Goal: Information Seeking & Learning: Learn about a topic

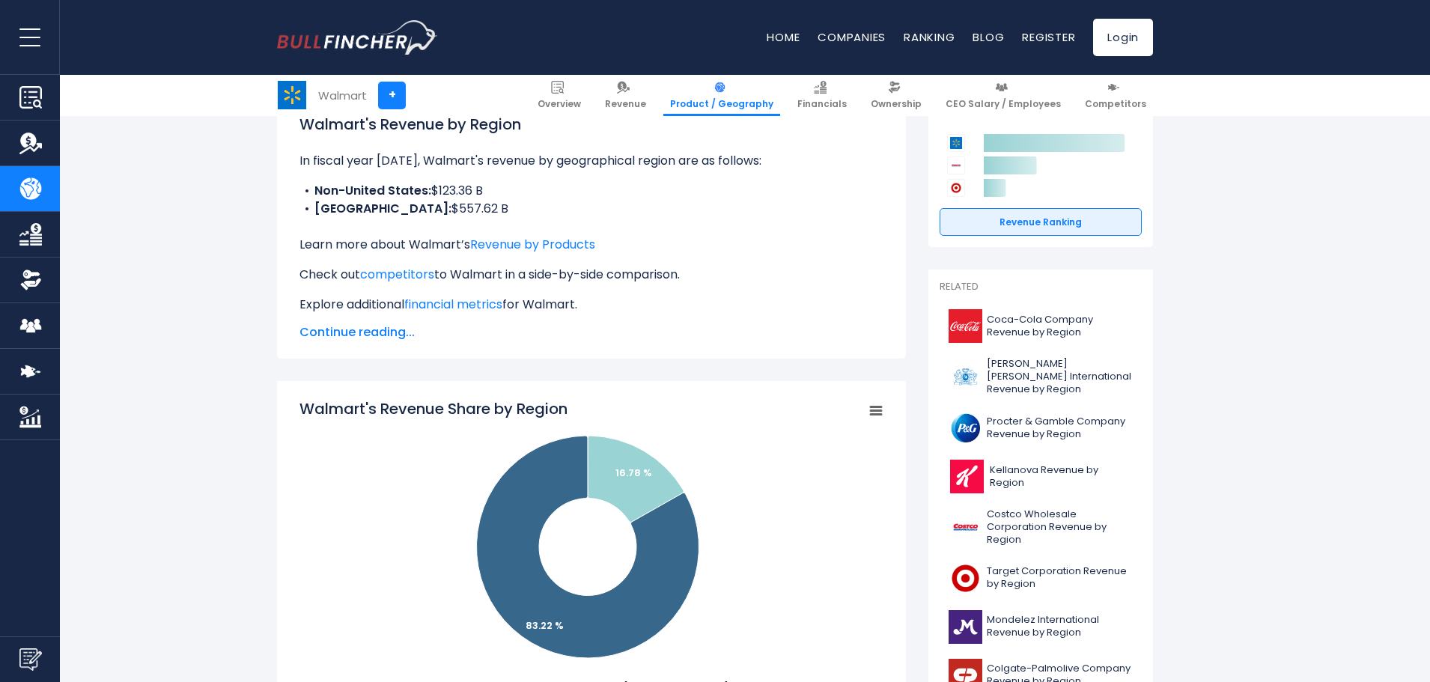
scroll to position [499, 0]
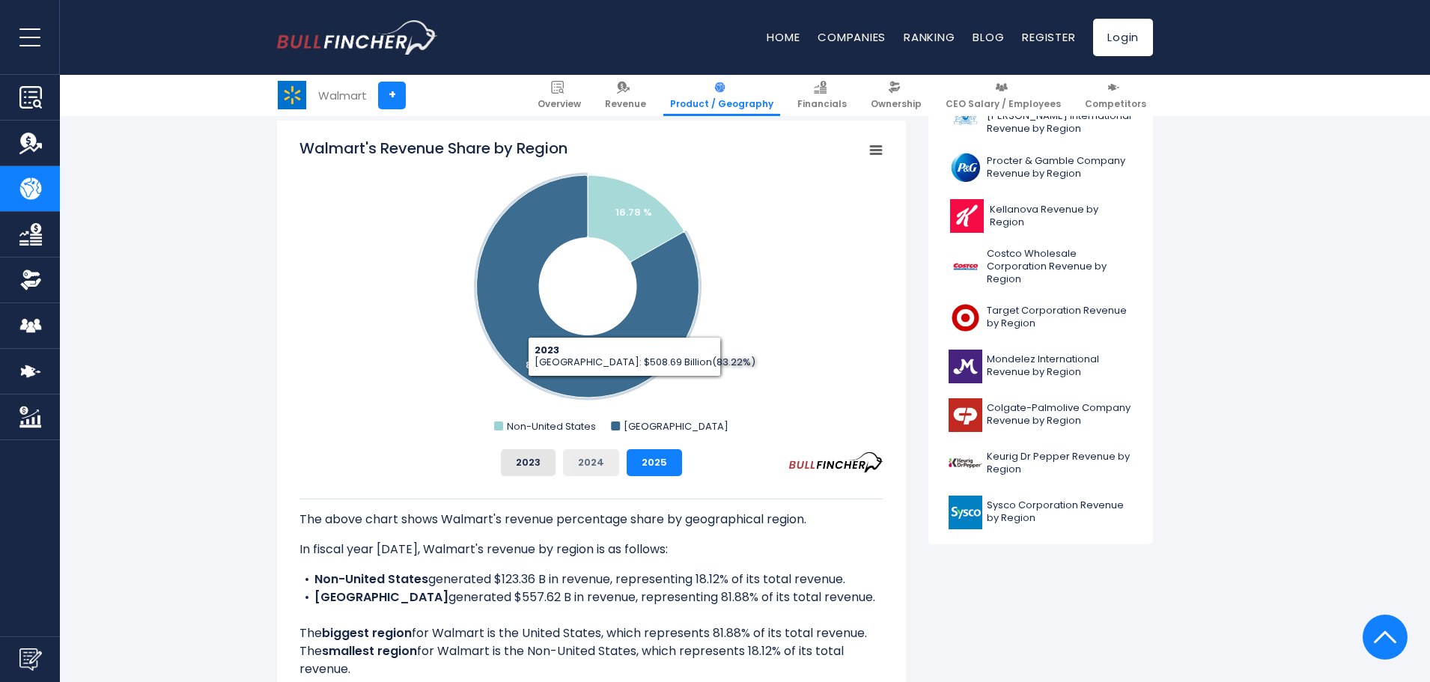
click at [578, 465] on button "2024" at bounding box center [591, 462] width 56 height 27
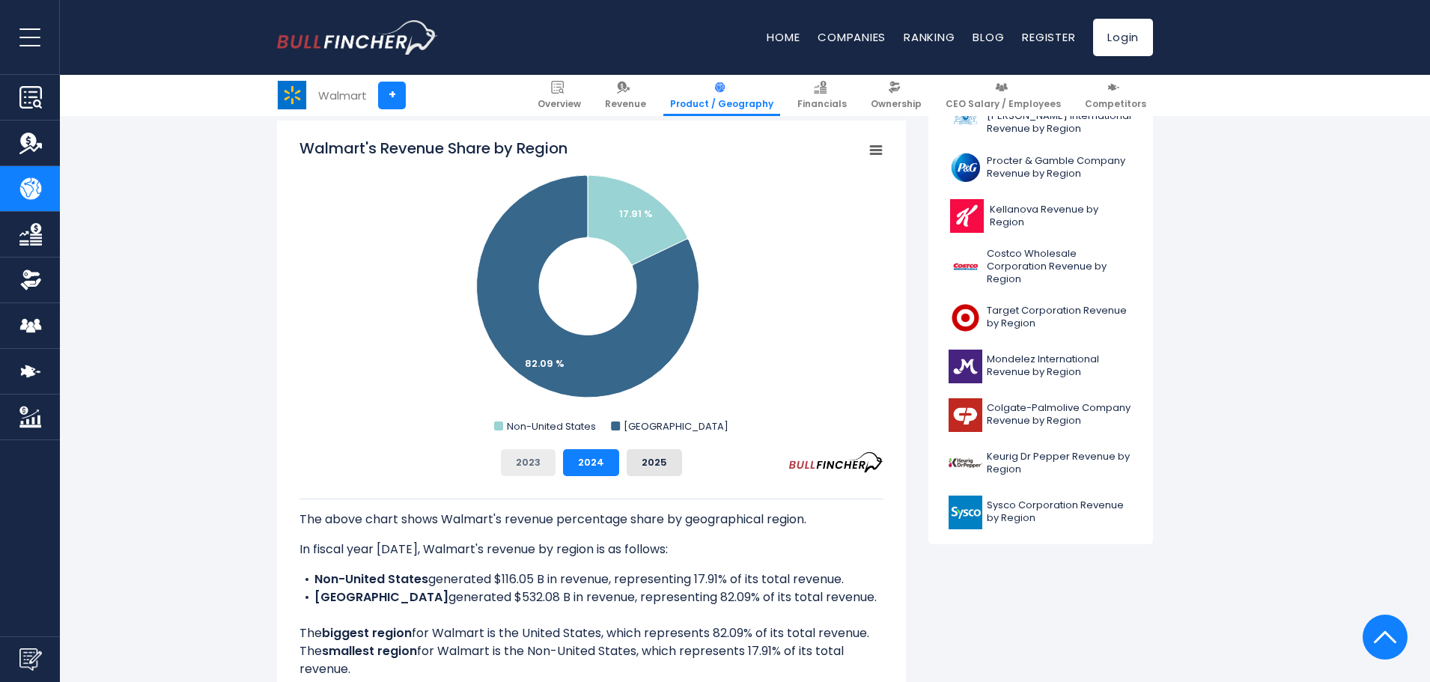
click at [539, 463] on button "2023" at bounding box center [528, 462] width 55 height 27
click at [603, 463] on div "Walmart's Revenue Share by Region Created with Highcharts 12.1.2 Chart context …" at bounding box center [591, 422] width 629 height 603
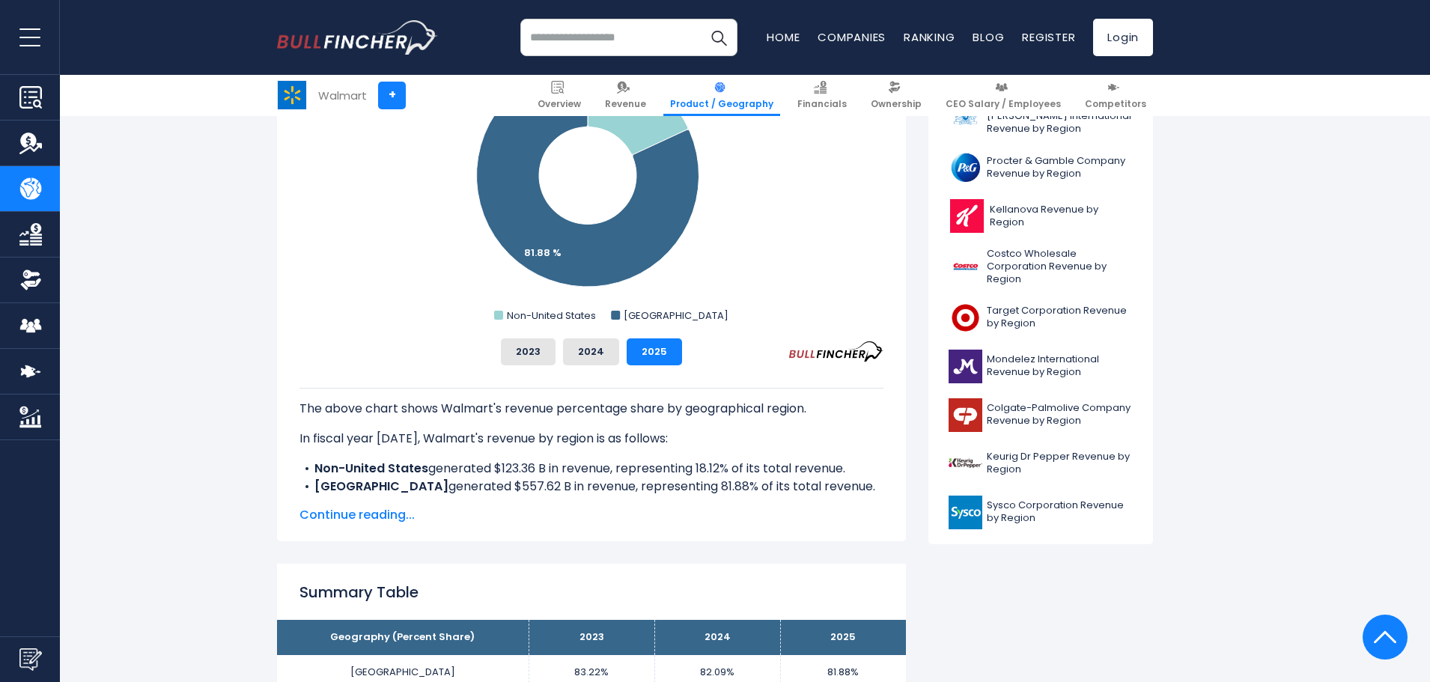
click at [634, 461] on li "Non-United States generated $123.36 B in revenue, representing 18.12% of its to…" at bounding box center [592, 469] width 584 height 18
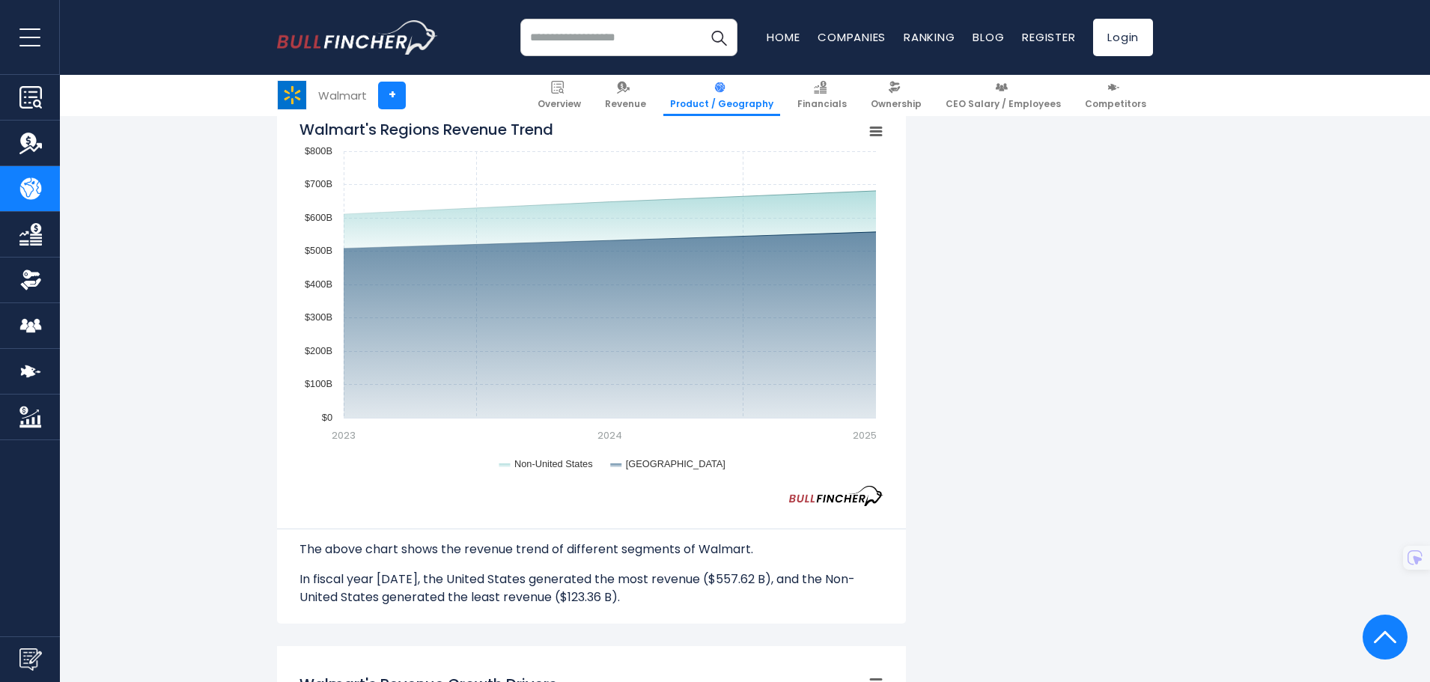
scroll to position [1248, 0]
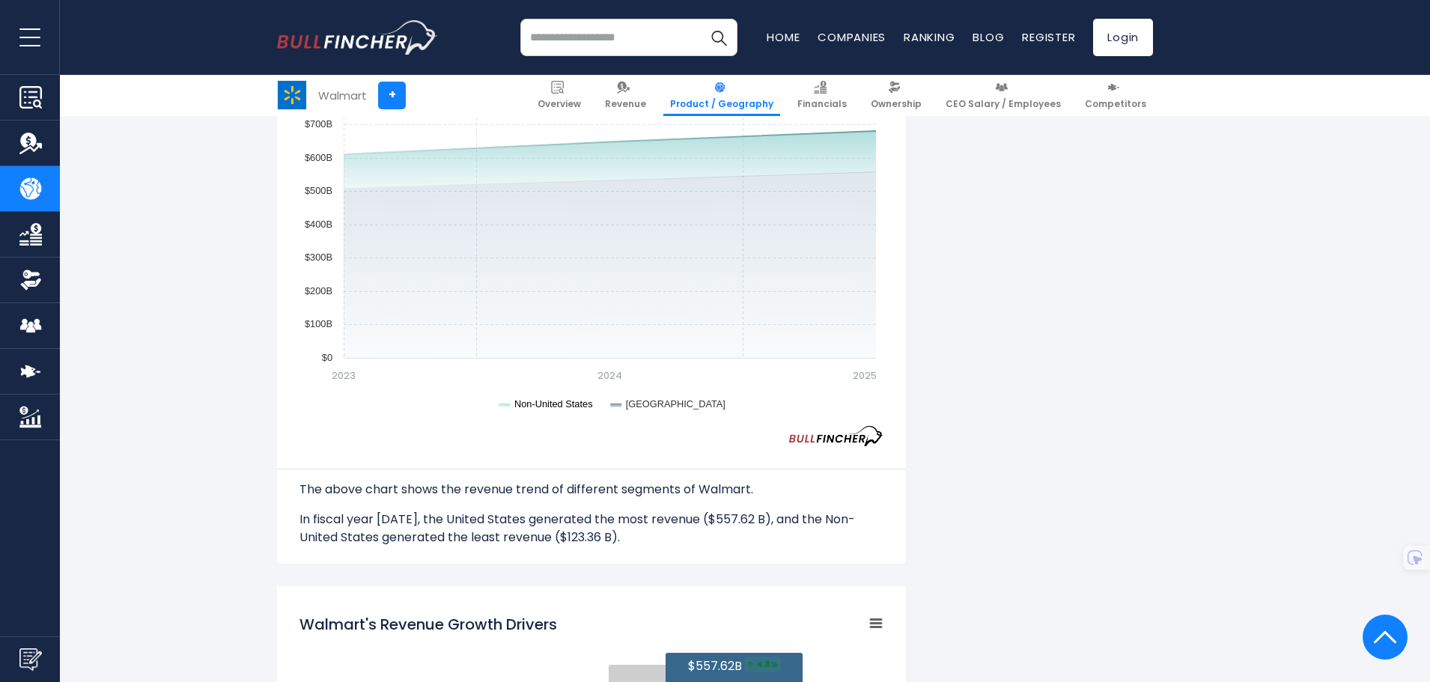
click at [551, 402] on text "Non-United States" at bounding box center [553, 403] width 79 height 11
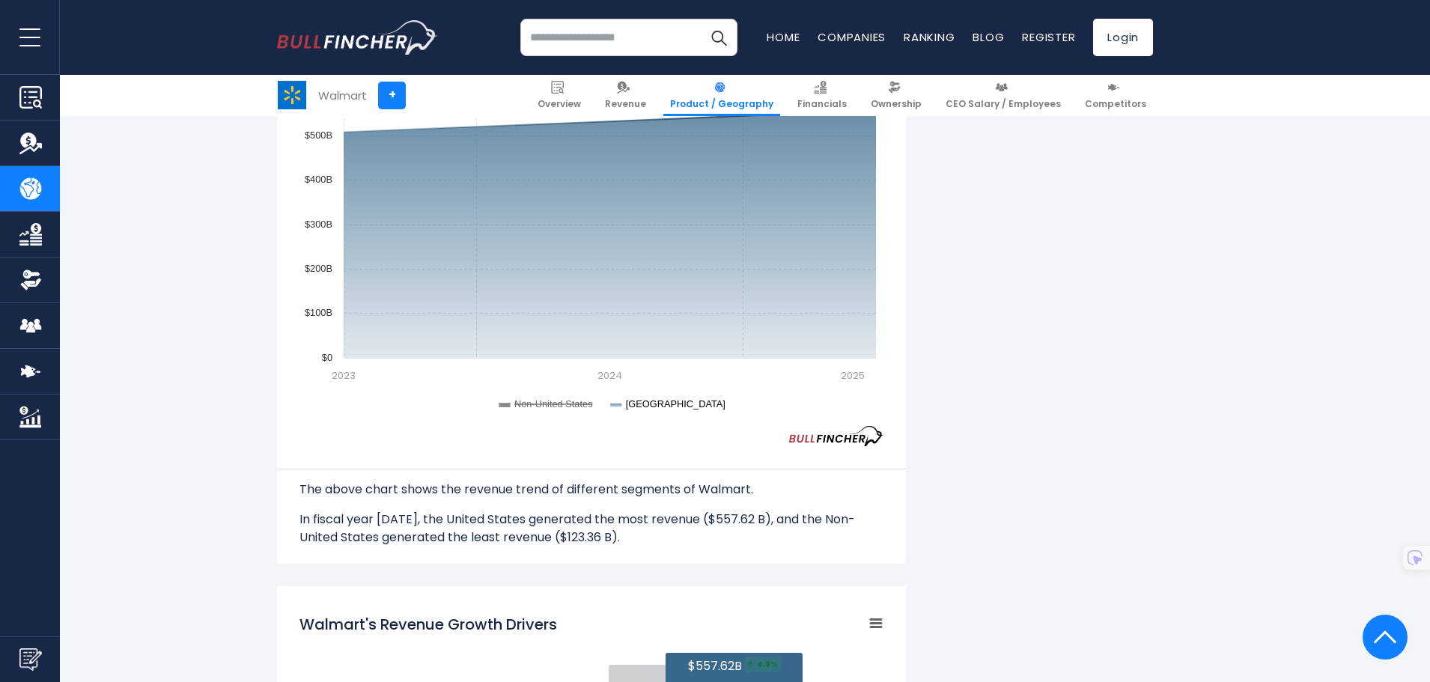
click at [636, 404] on text "United States" at bounding box center [676, 403] width 100 height 11
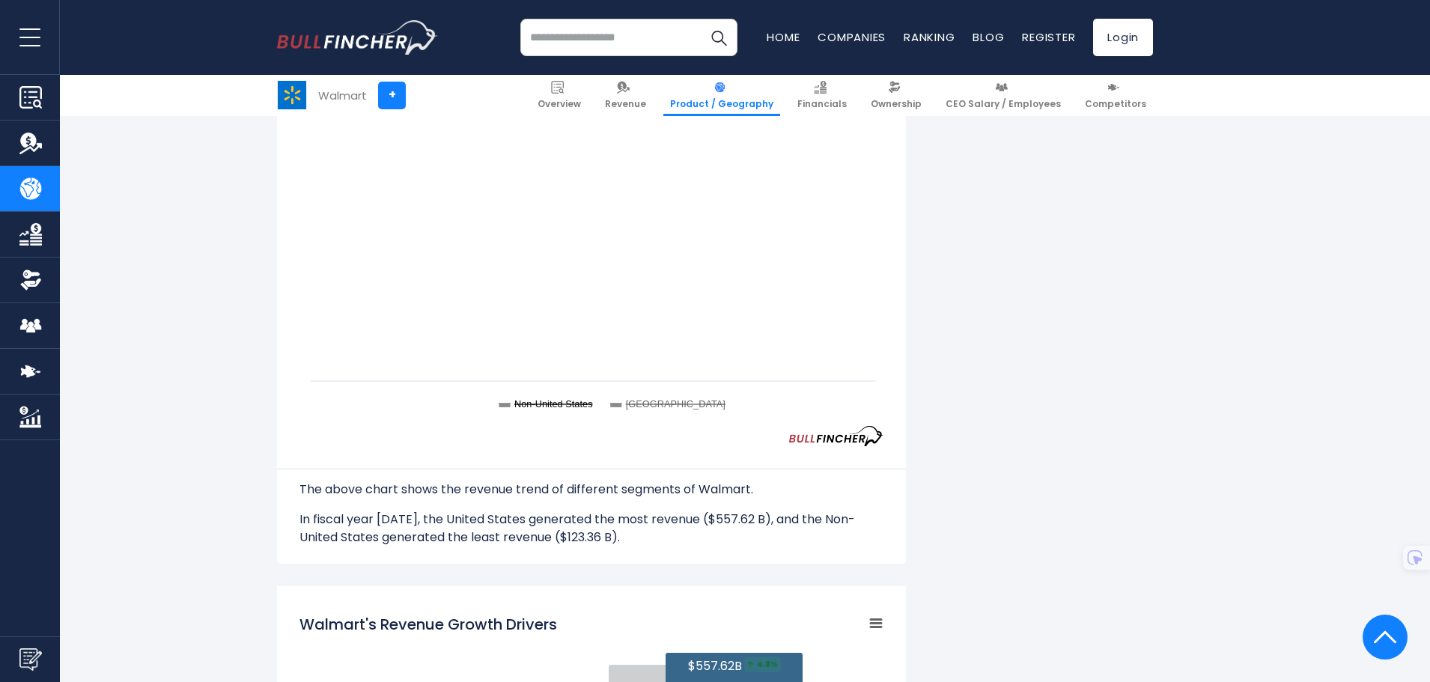
click at [564, 406] on text "Non-United States" at bounding box center [553, 403] width 79 height 11
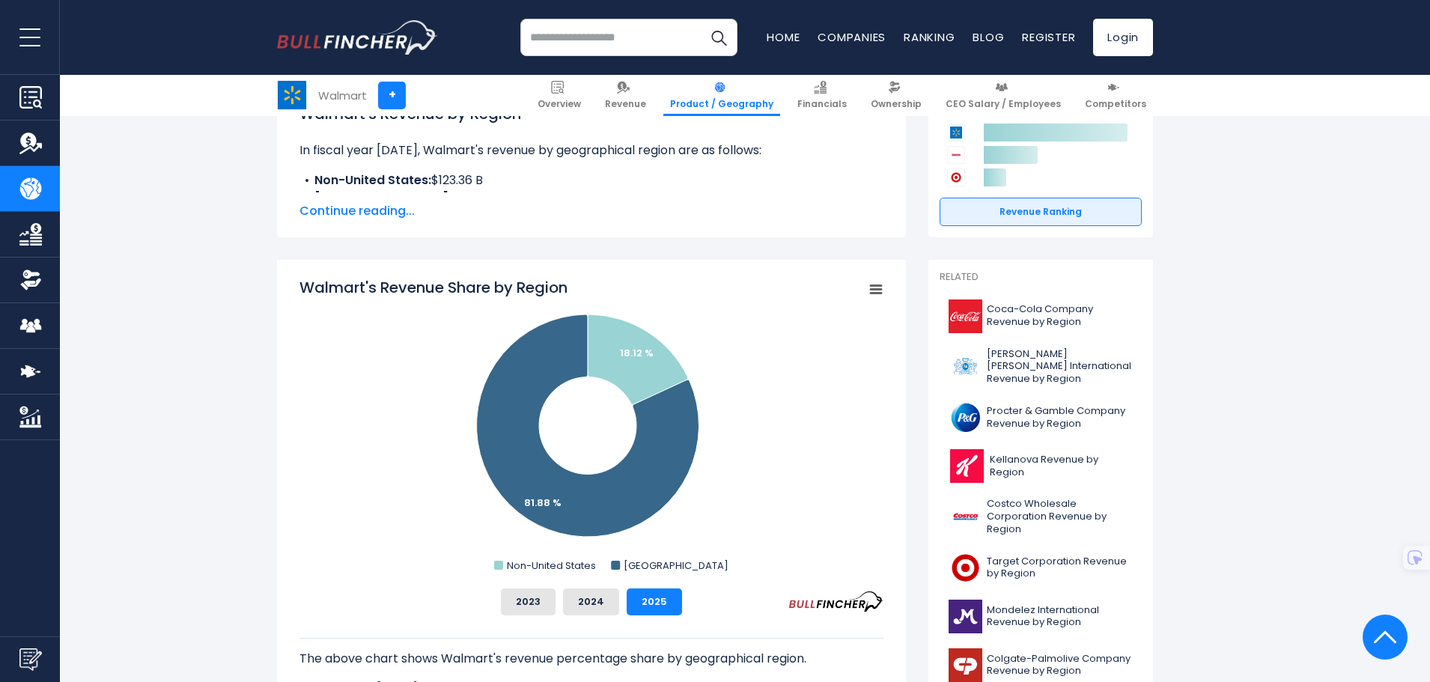
scroll to position [0, 0]
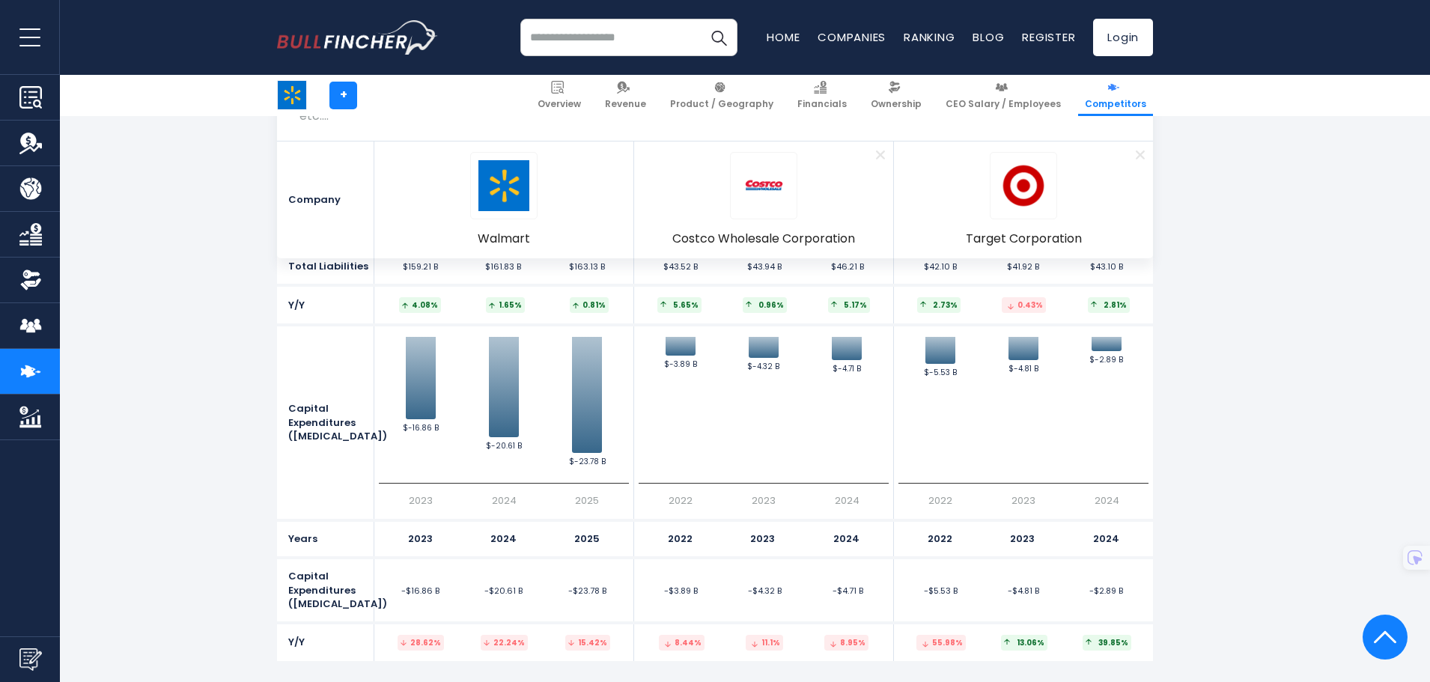
scroll to position [5242, 0]
